Goal: Use online tool/utility: Utilize a website feature to perform a specific function

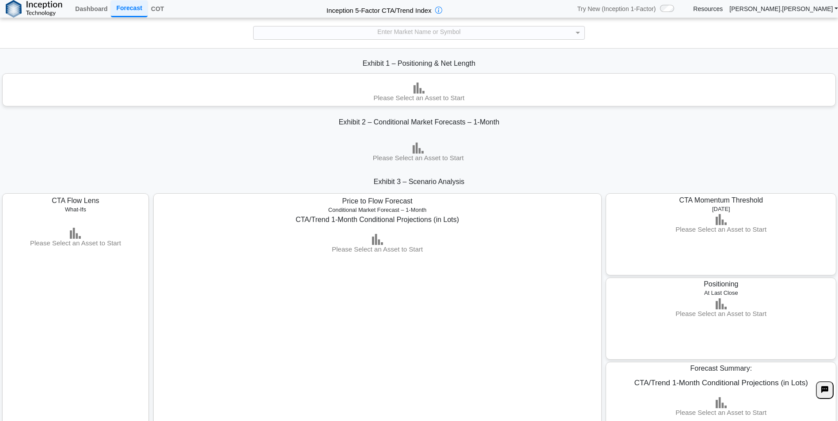
click at [348, 390] on div "Please Select an Asset to Start" at bounding box center [377, 409] width 439 height 350
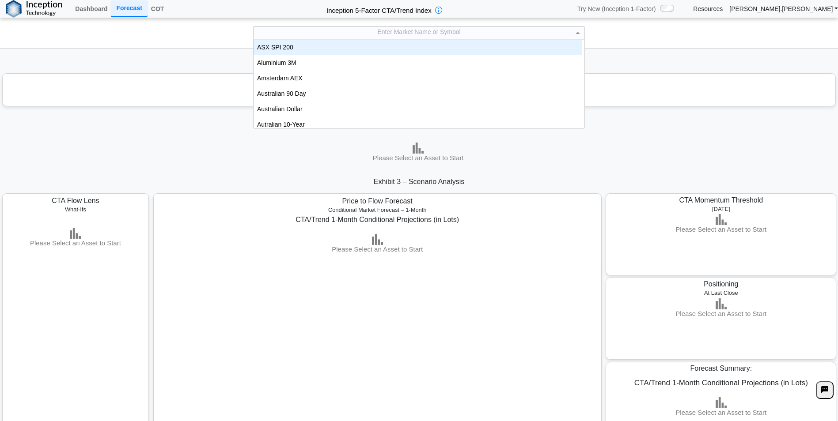
click at [425, 26] on div "Enter Market Name or Symbol" at bounding box center [418, 32] width 331 height 13
type input "***"
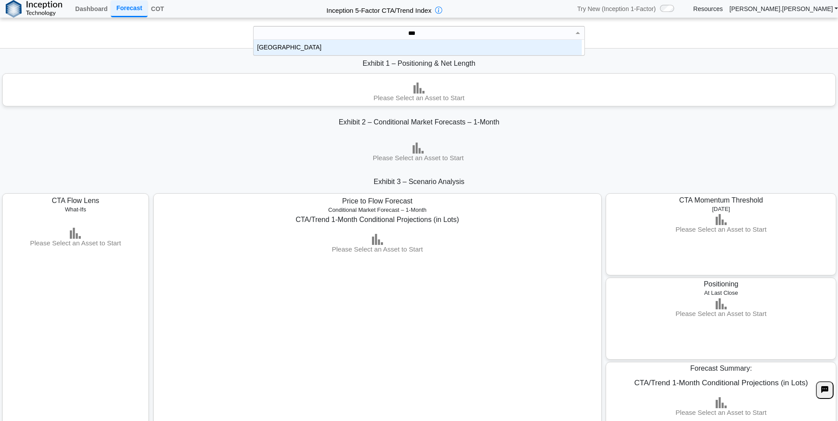
click at [416, 46] on div "[GEOGRAPHIC_DATA]" at bounding box center [417, 47] width 328 height 15
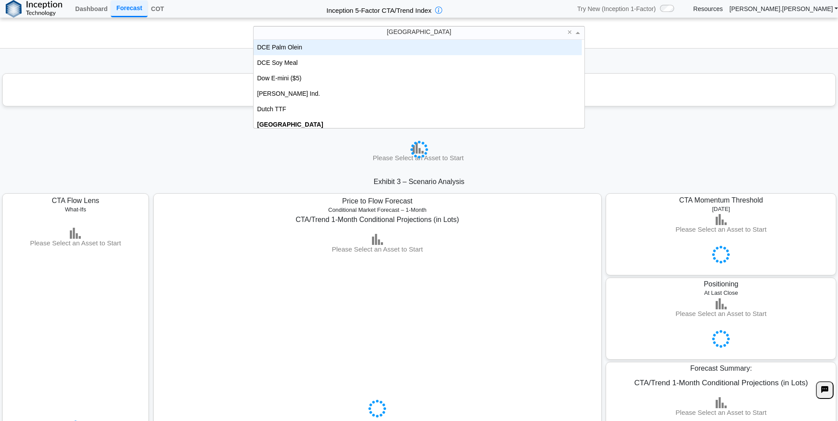
scroll to position [545, 0]
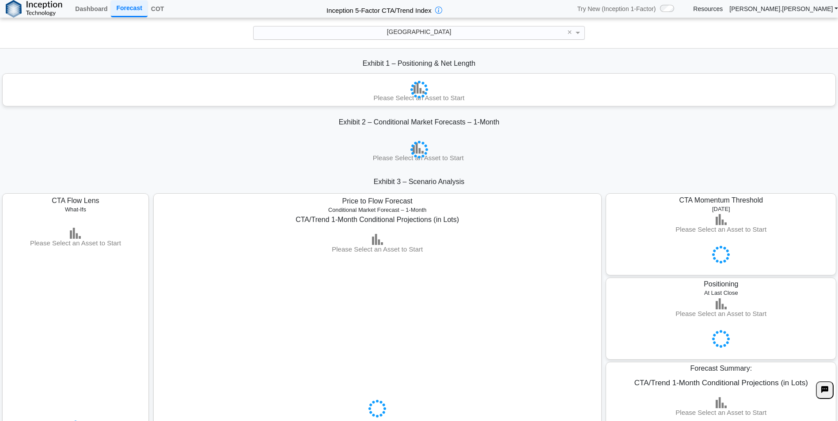
click at [256, 155] on div at bounding box center [419, 149] width 838 height 32
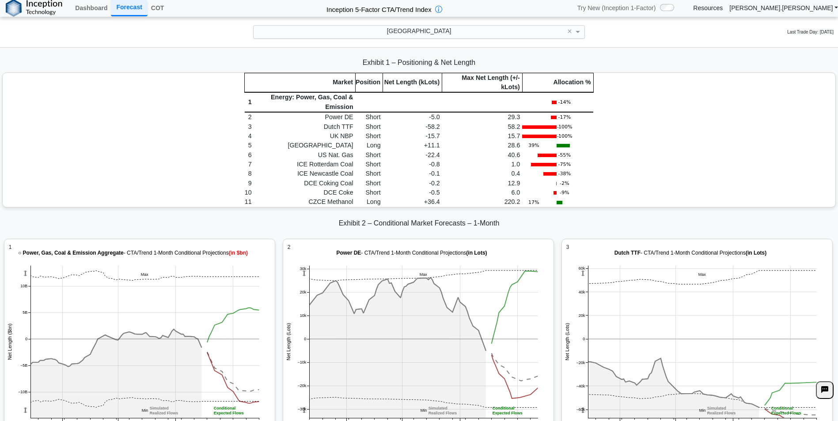
scroll to position [1192, 0]
drag, startPoint x: 468, startPoint y: 260, endPoint x: 467, endPoint y: 242, distance: 17.7
